Goal: Information Seeking & Learning: Learn about a topic

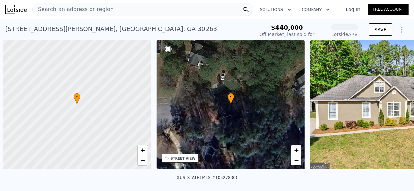
scroll to position [0, 3]
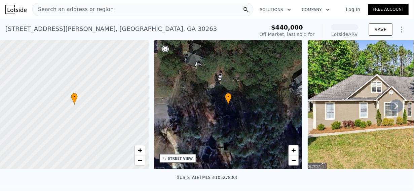
click at [394, 109] on icon at bounding box center [396, 106] width 4 height 7
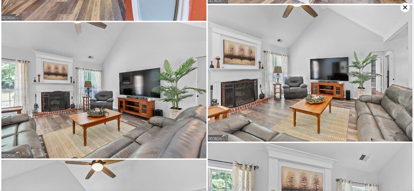
scroll to position [545, 0]
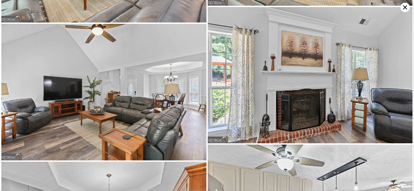
click at [294, 85] on img at bounding box center [310, 75] width 205 height 136
click at [312, 65] on img at bounding box center [310, 75] width 205 height 136
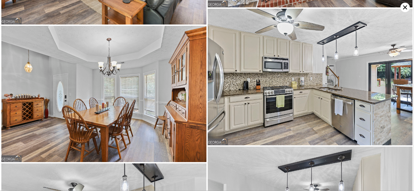
scroll to position [681, 0]
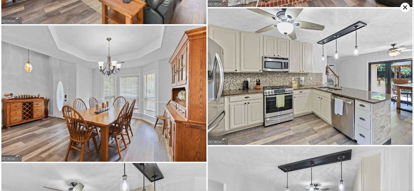
click at [82, 86] on img at bounding box center [103, 94] width 205 height 136
click at [308, 70] on img at bounding box center [310, 76] width 205 height 136
click at [298, 73] on img at bounding box center [310, 76] width 205 height 136
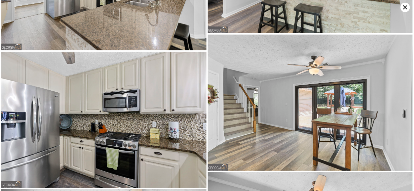
scroll to position [834, 0]
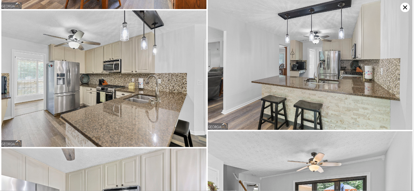
click at [94, 82] on img at bounding box center [103, 78] width 205 height 136
click at [331, 69] on img at bounding box center [310, 62] width 205 height 136
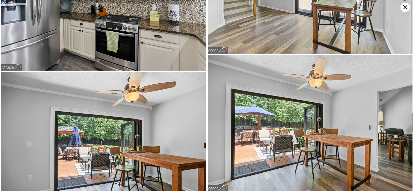
scroll to position [971, 0]
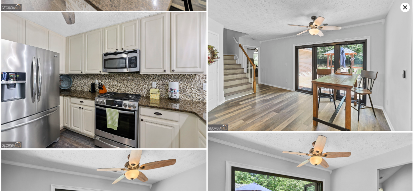
click at [110, 88] on img at bounding box center [103, 80] width 205 height 136
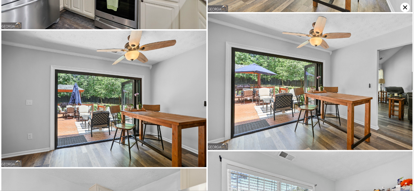
scroll to position [1090, 0]
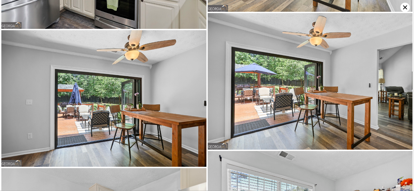
click at [126, 78] on img at bounding box center [103, 98] width 205 height 136
click at [319, 79] on img at bounding box center [310, 81] width 205 height 136
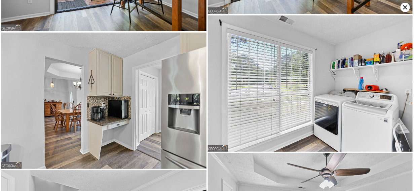
scroll to position [1227, 0]
click at [299, 83] on img at bounding box center [310, 83] width 205 height 136
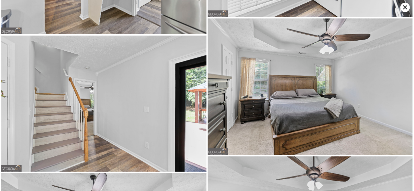
scroll to position [1363, 0]
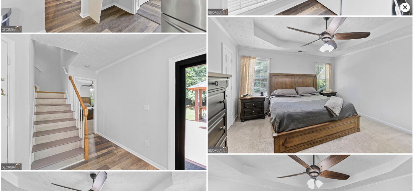
click at [106, 92] on img at bounding box center [103, 102] width 205 height 136
click at [302, 72] on img at bounding box center [310, 85] width 205 height 136
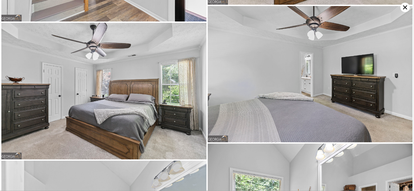
scroll to position [1499, 0]
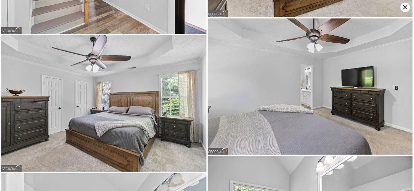
click at [111, 84] on img at bounding box center [103, 103] width 205 height 136
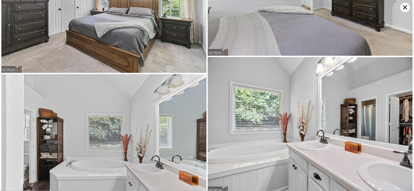
scroll to position [1635, 0]
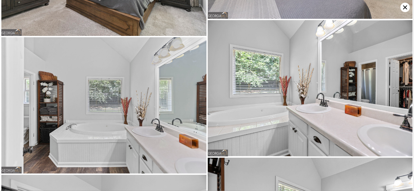
click at [123, 107] on img at bounding box center [103, 105] width 205 height 136
click at [280, 81] on img at bounding box center [310, 88] width 205 height 136
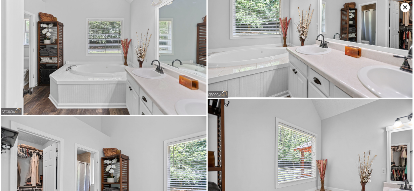
scroll to position [1772, 0]
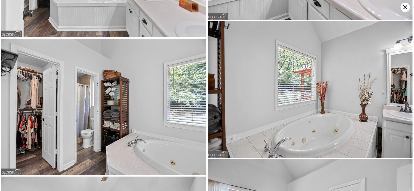
click at [81, 84] on img at bounding box center [103, 107] width 205 height 136
click at [293, 81] on img at bounding box center [310, 90] width 205 height 136
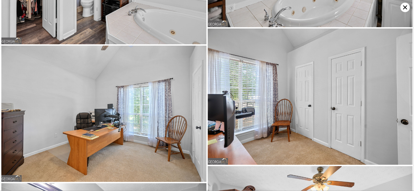
scroll to position [1908, 0]
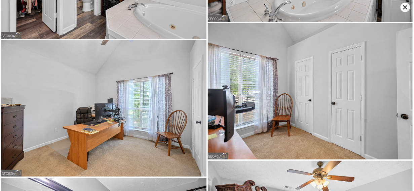
click at [110, 76] on img at bounding box center [103, 108] width 205 height 136
click at [308, 59] on img at bounding box center [310, 91] width 205 height 136
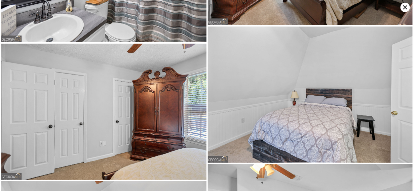
scroll to position [2317, 0]
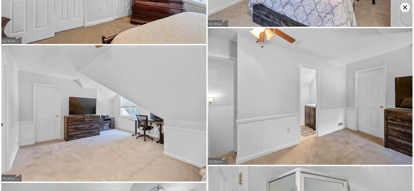
click at [131, 96] on img at bounding box center [103, 113] width 205 height 136
click at [306, 70] on img at bounding box center [310, 96] width 205 height 136
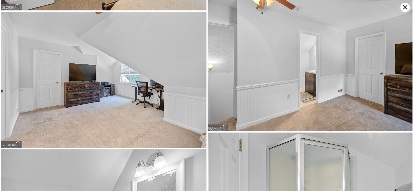
scroll to position [2453, 0]
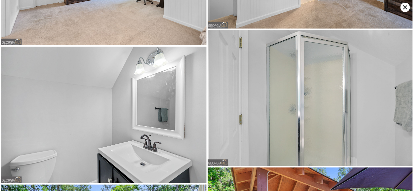
click at [77, 80] on img at bounding box center [103, 115] width 205 height 136
click at [297, 81] on img at bounding box center [310, 98] width 205 height 136
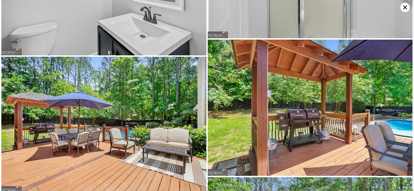
scroll to position [2590, 0]
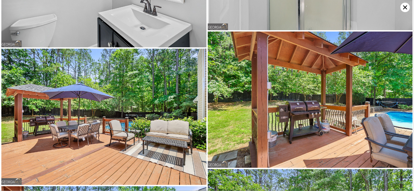
click at [110, 95] on img at bounding box center [103, 117] width 205 height 136
click at [287, 83] on img at bounding box center [310, 100] width 205 height 136
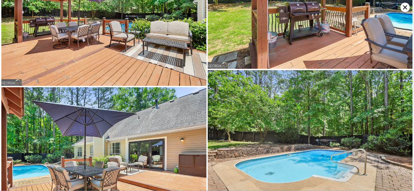
scroll to position [2726, 0]
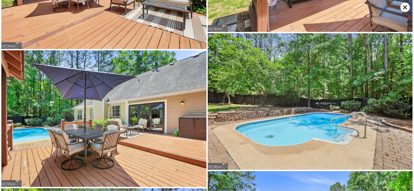
click at [303, 84] on img at bounding box center [310, 101] width 205 height 136
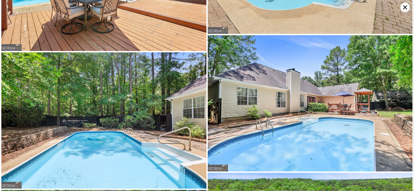
scroll to position [2862, 0]
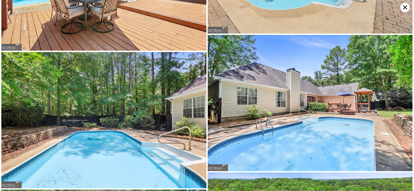
click at [109, 100] on img at bounding box center [103, 120] width 205 height 136
click at [304, 99] on img at bounding box center [310, 103] width 205 height 136
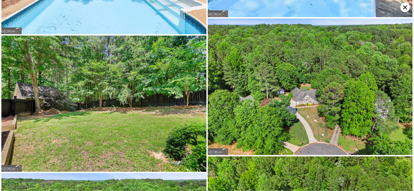
scroll to position [3015, 0]
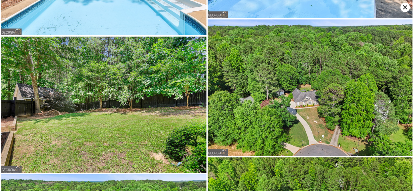
click at [320, 78] on img at bounding box center [310, 87] width 205 height 136
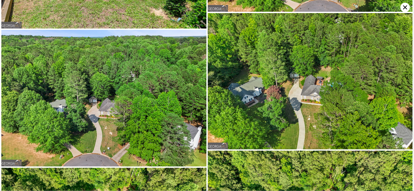
scroll to position [3152, 0]
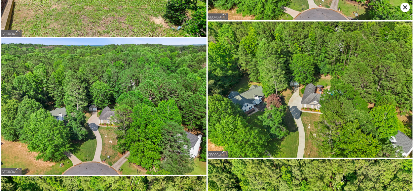
click at [305, 52] on img at bounding box center [310, 90] width 205 height 136
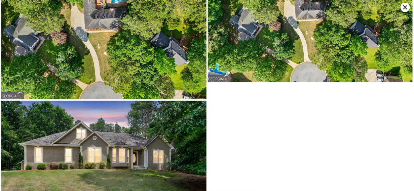
scroll to position [3384, 0]
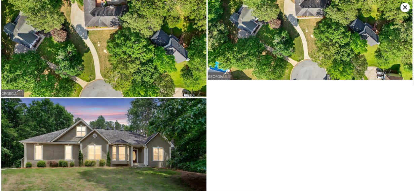
click at [111, 114] on img at bounding box center [103, 166] width 205 height 136
